Goal: Task Accomplishment & Management: Use online tool/utility

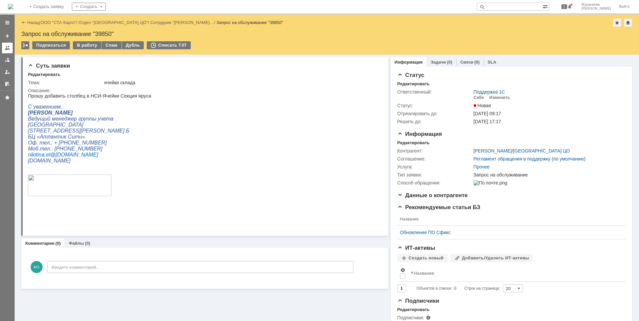
click at [10, 49] on div at bounding box center [7, 47] width 5 height 5
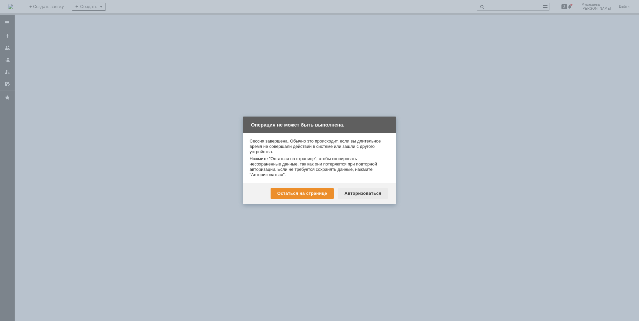
click at [345, 192] on div "Авторизоваться" at bounding box center [363, 193] width 50 height 11
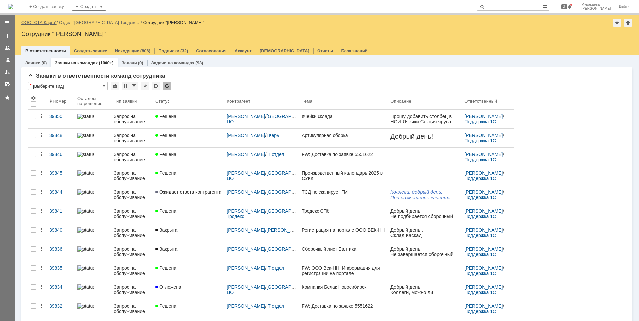
click at [44, 21] on link "ООО "СТА Карго"" at bounding box center [38, 22] width 35 height 5
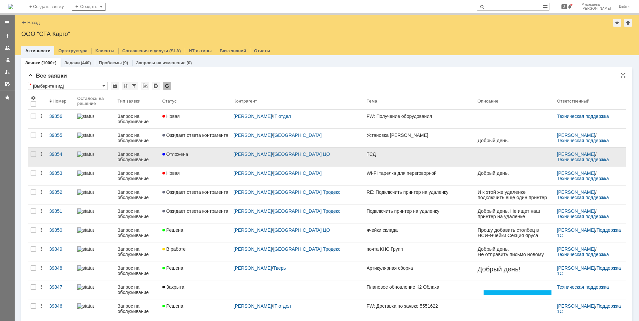
click at [130, 158] on div "Запрос на обслуживание" at bounding box center [136, 156] width 39 height 11
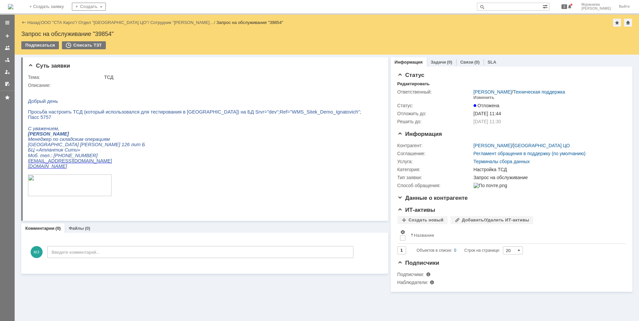
click at [10, 48] on link at bounding box center [7, 48] width 11 height 11
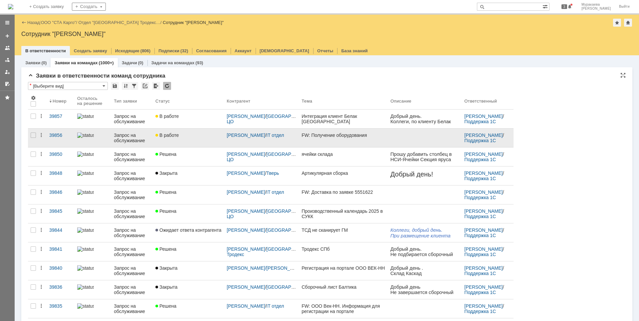
click at [132, 137] on div "Запрос на обслуживание" at bounding box center [132, 137] width 36 height 11
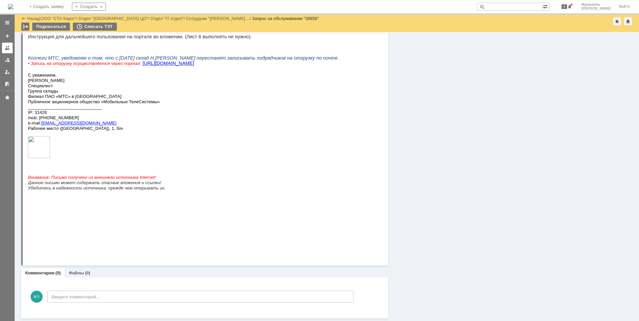
click at [6, 50] on div at bounding box center [7, 47] width 5 height 5
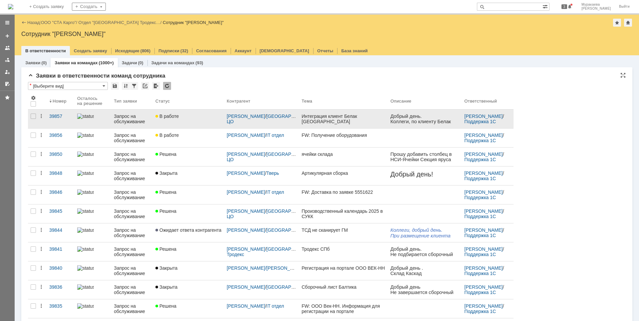
click at [132, 116] on div "Запрос на обслуживание" at bounding box center [132, 119] width 36 height 11
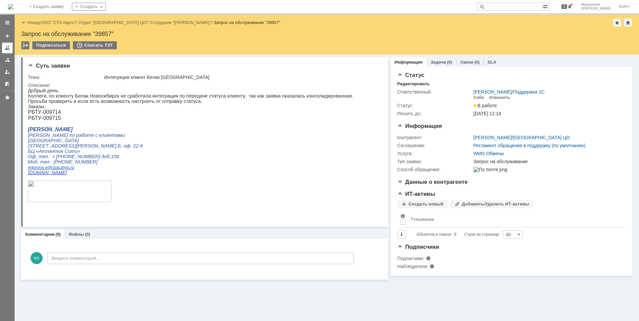
click at [8, 44] on link at bounding box center [7, 48] width 11 height 11
